Goal: Task Accomplishment & Management: Use online tool/utility

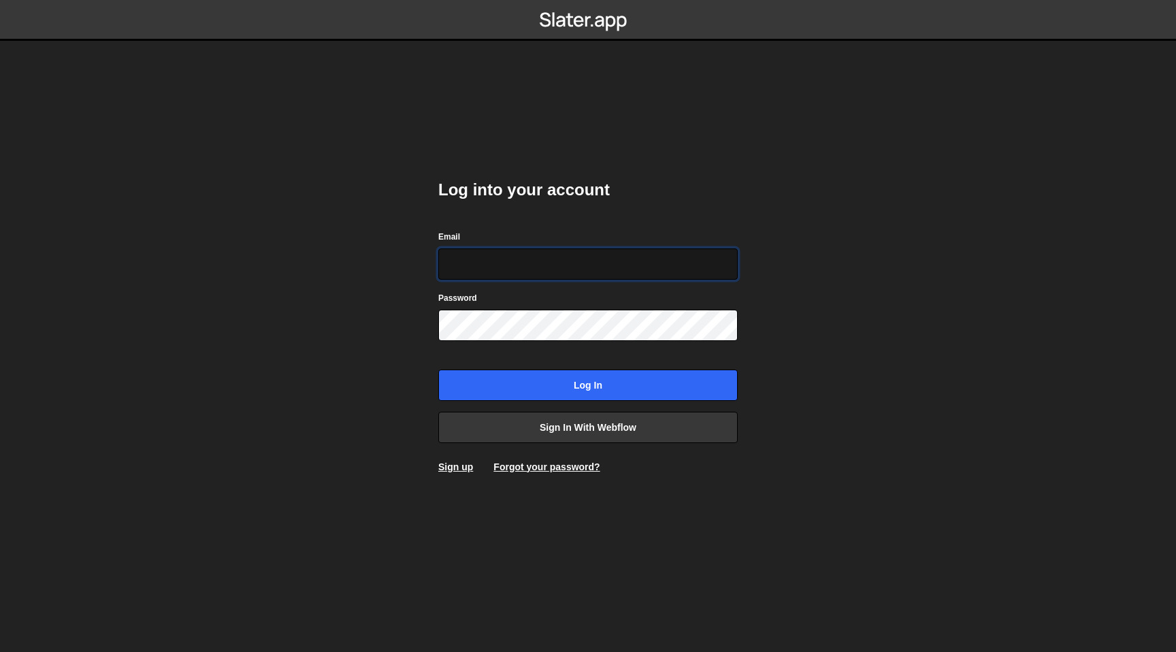
type input "[PERSON_NAME][EMAIL_ADDRESS][DOMAIN_NAME]"
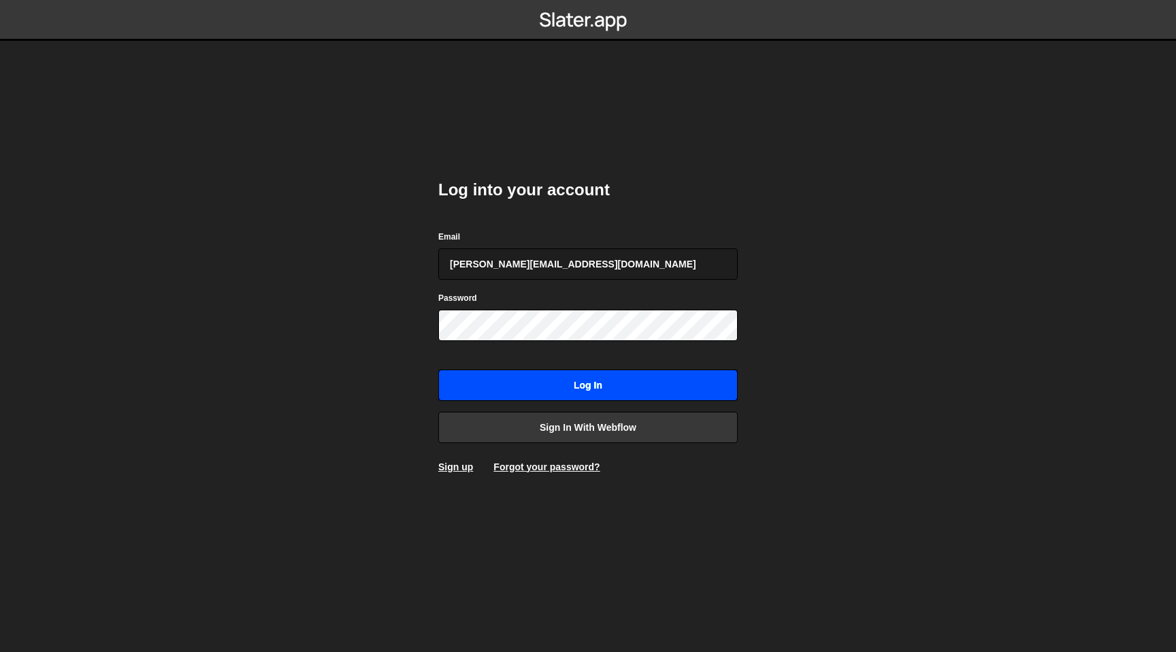
click at [637, 379] on input "Log in" at bounding box center [587, 385] width 299 height 31
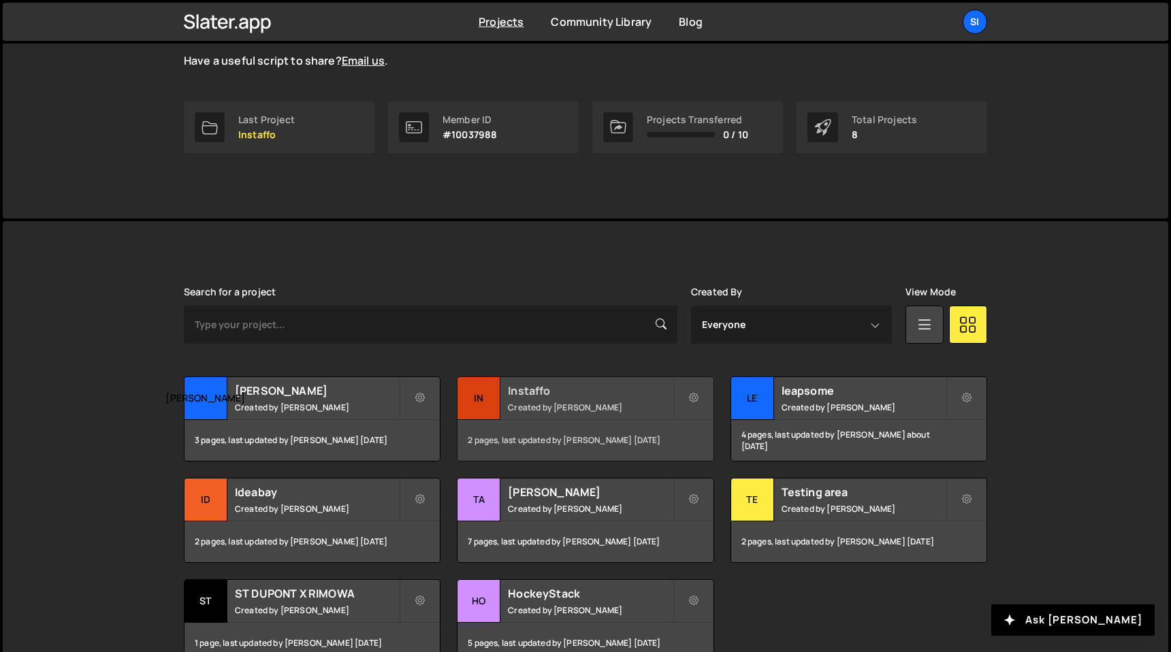
scroll to position [251, 0]
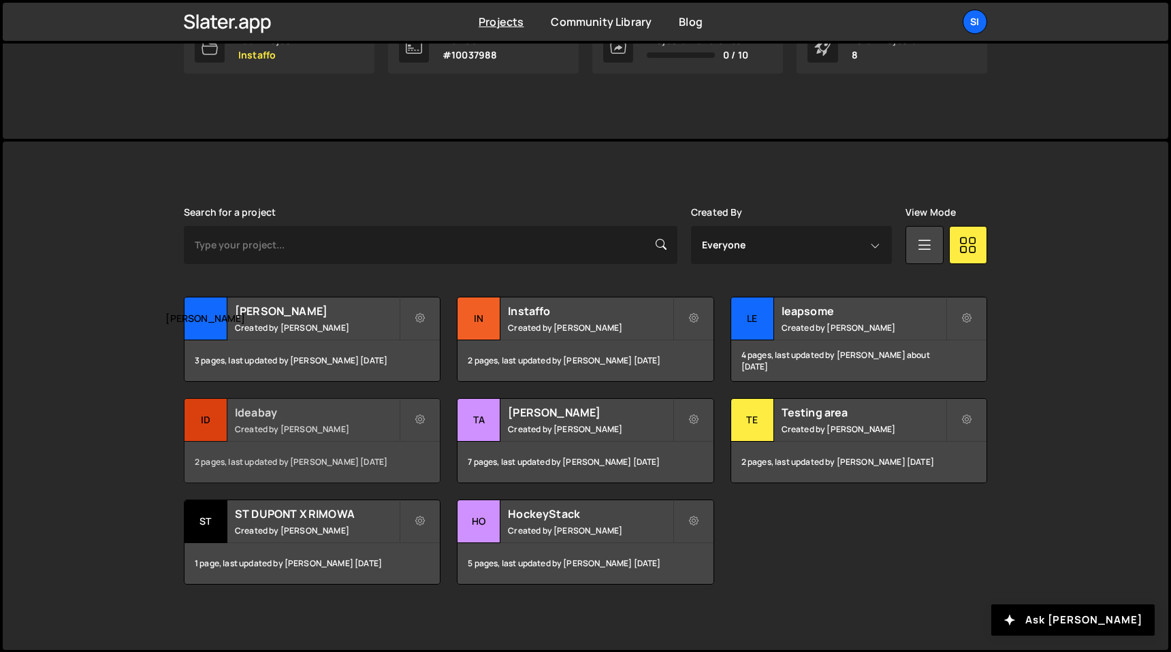
click at [353, 429] on small "Created by [PERSON_NAME]" at bounding box center [317, 429] width 164 height 12
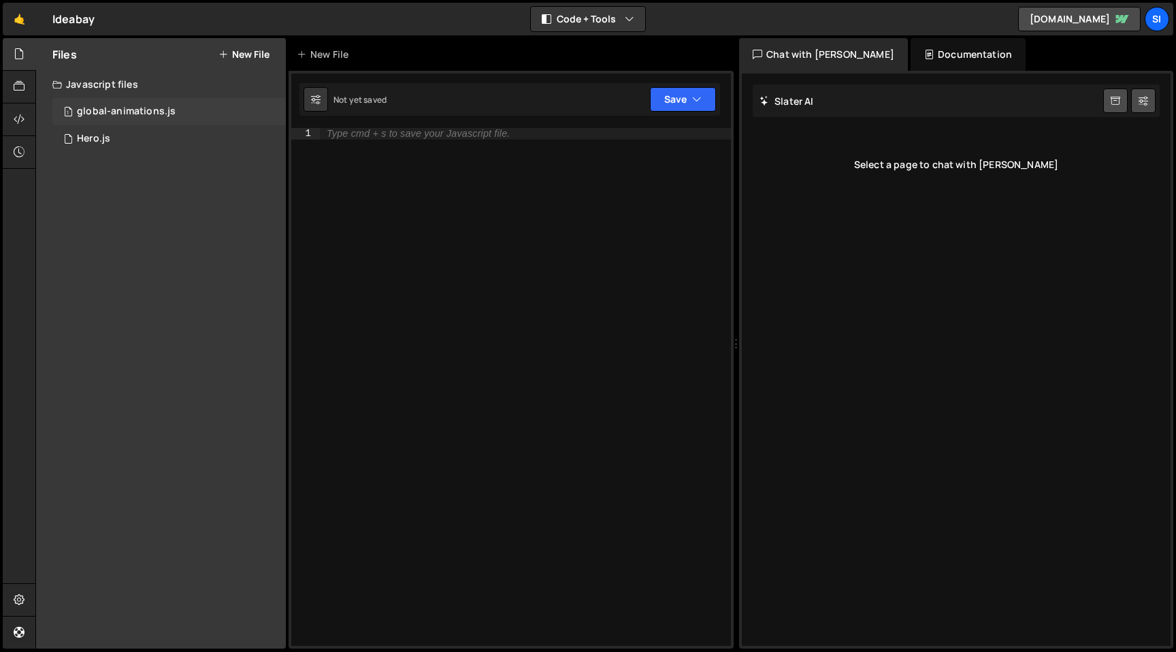
click at [179, 108] on div "1 global-animations.js 0" at bounding box center [168, 111] width 233 height 27
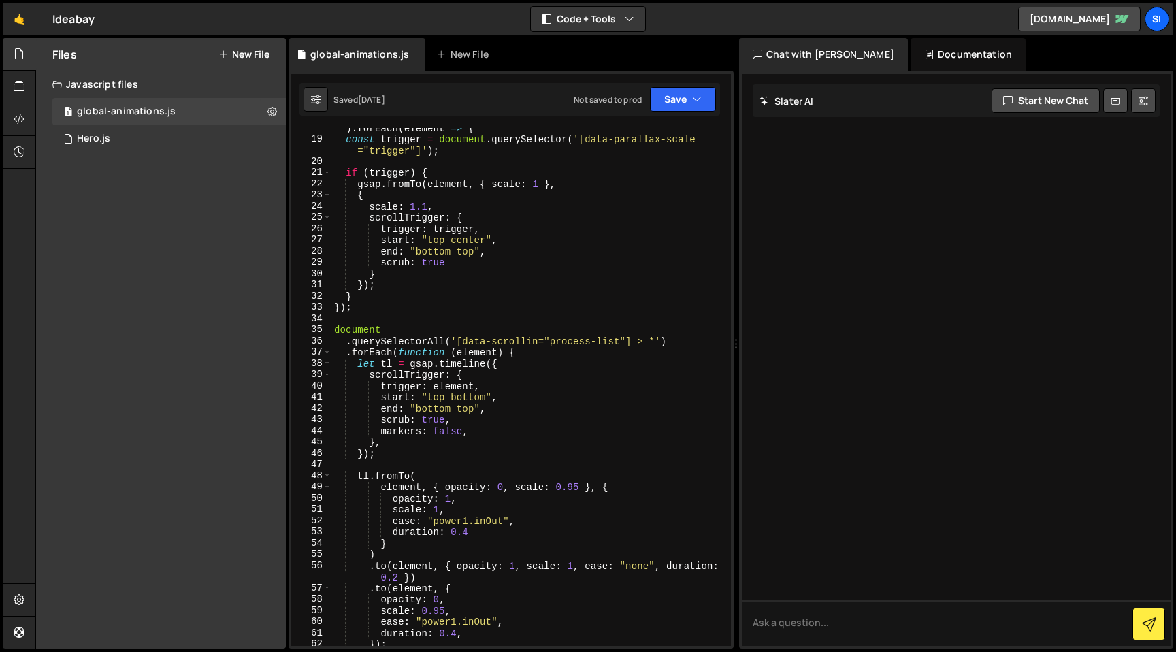
scroll to position [238, 0]
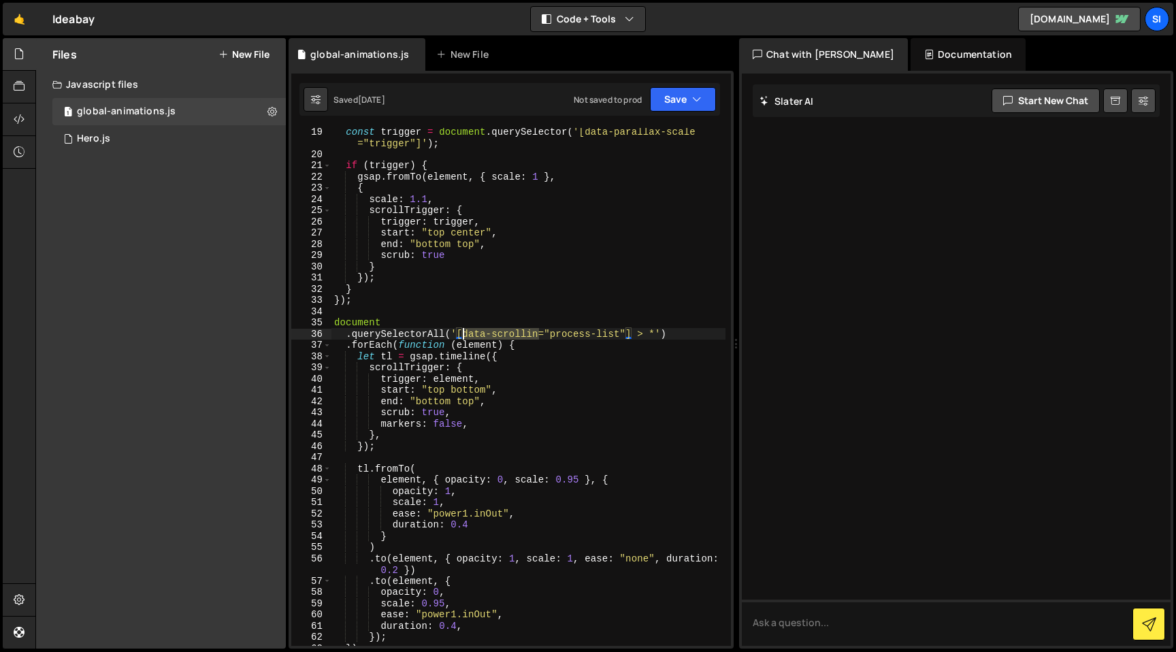
drag, startPoint x: 537, startPoint y: 335, endPoint x: 461, endPoint y: 332, distance: 75.6
click at [461, 332] on div "const trigger = document . querySelector ( '[data-parallax-scale ="trigger"]' )…" at bounding box center [528, 402] width 394 height 552
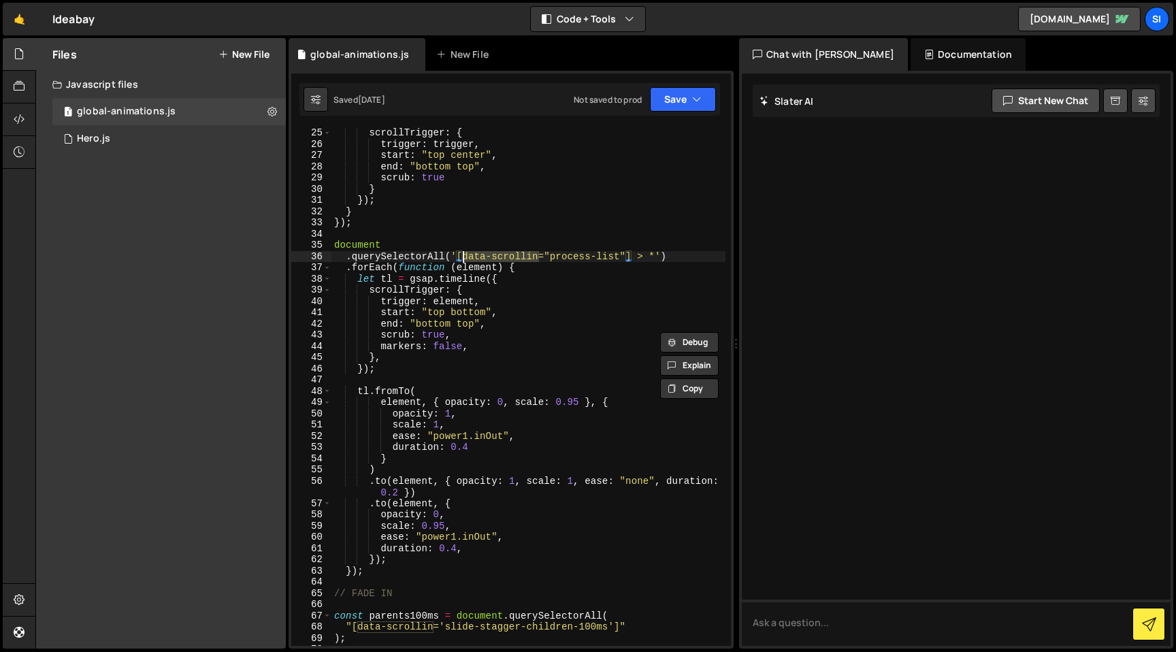
scroll to position [334, 0]
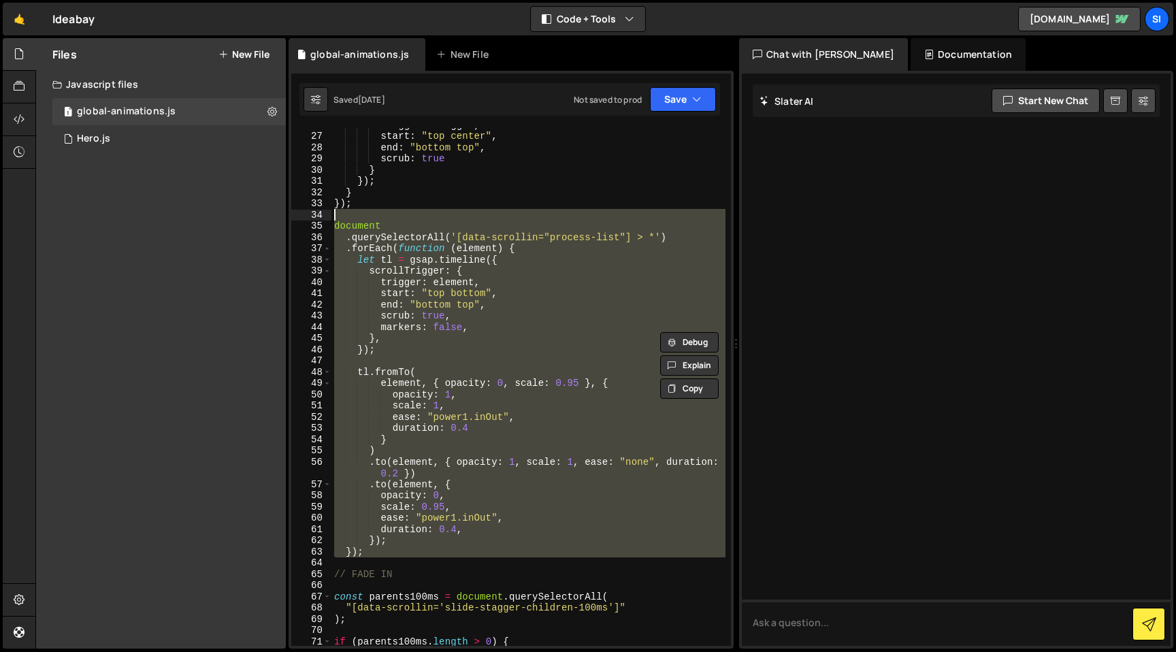
drag, startPoint x: 440, startPoint y: 561, endPoint x: 328, endPoint y: 220, distance: 358.8
click at [327, 220] on div ".querySelectorAll('[data-scrollin="process-list"] > *') 26 27 28 29 30 31 32 33…" at bounding box center [511, 387] width 440 height 518
type textarea "document"
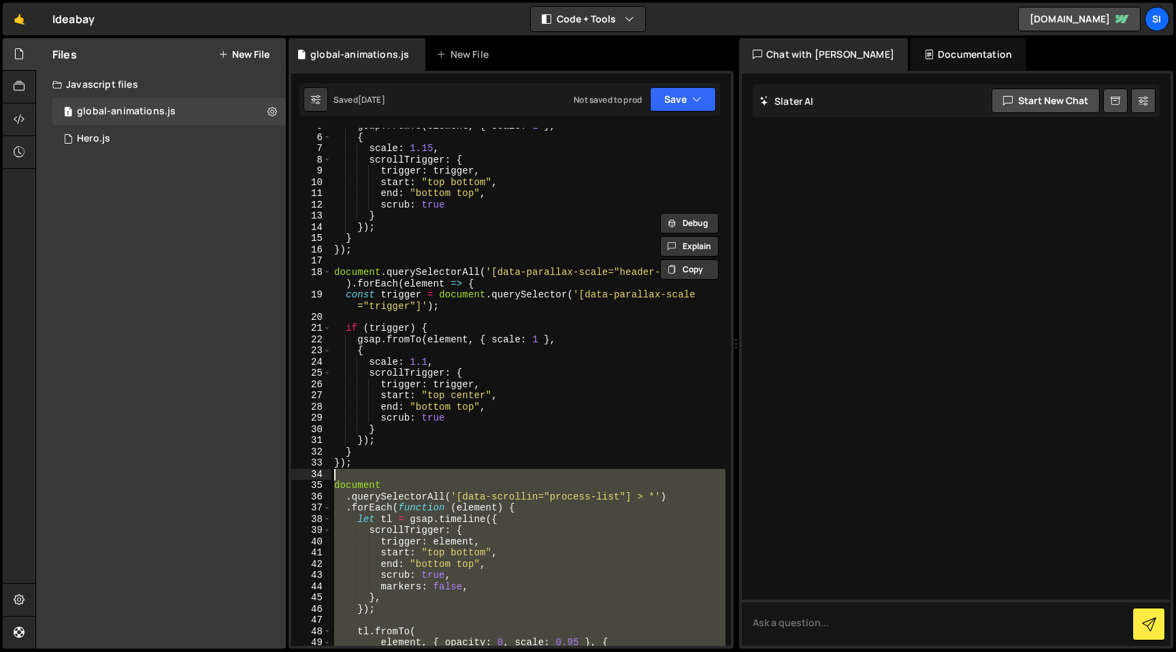
scroll to position [0, 0]
